Goal: Information Seeking & Learning: Find specific page/section

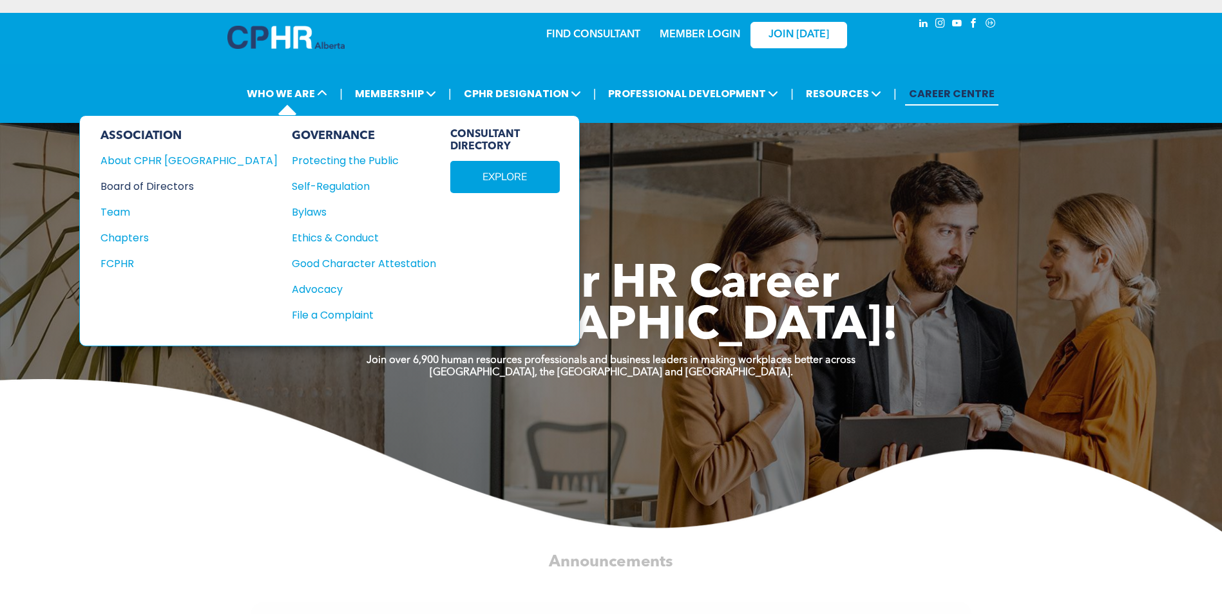
click at [173, 185] on div "Board of Directors" at bounding box center [180, 186] width 160 height 16
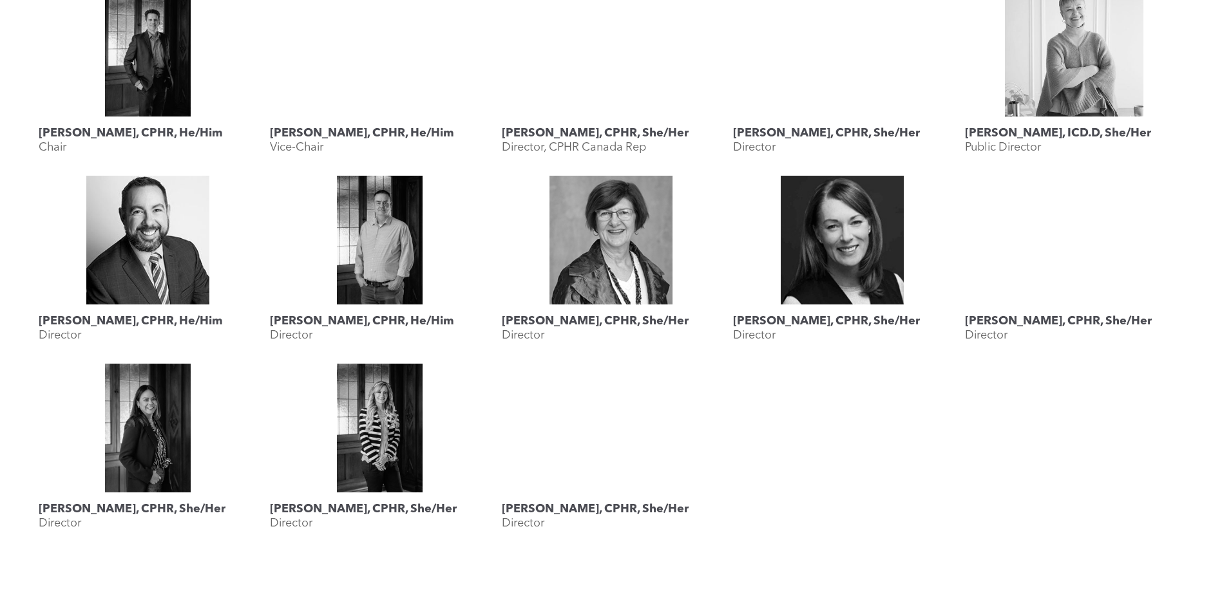
scroll to position [644, 0]
